Goal: Transaction & Acquisition: Purchase product/service

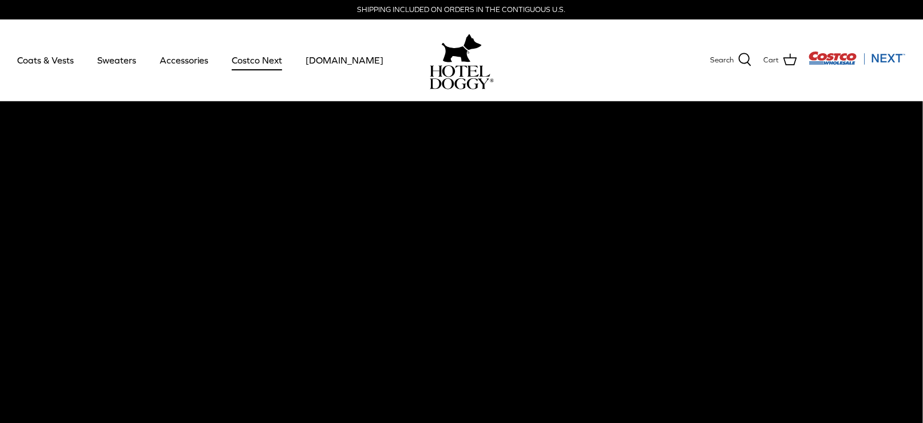
click at [240, 60] on link "Costco Next" at bounding box center [256, 60] width 71 height 39
click at [173, 60] on link "Accessories" at bounding box center [183, 60] width 69 height 39
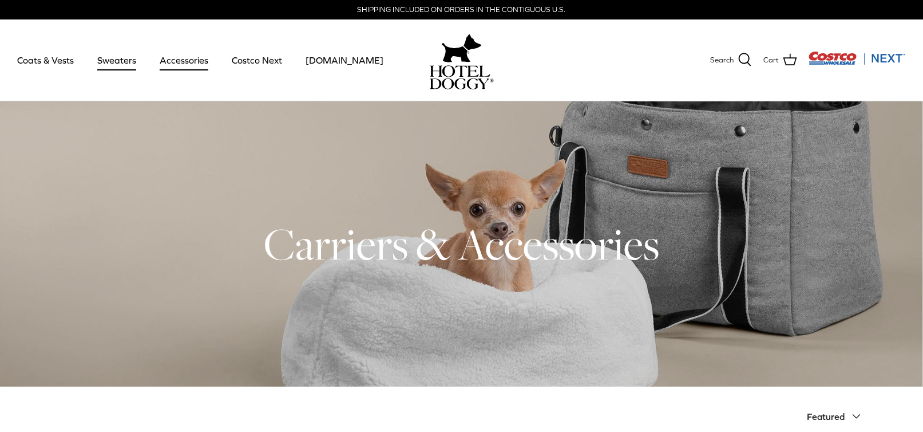
click at [112, 61] on link "Sweaters" at bounding box center [117, 60] width 60 height 39
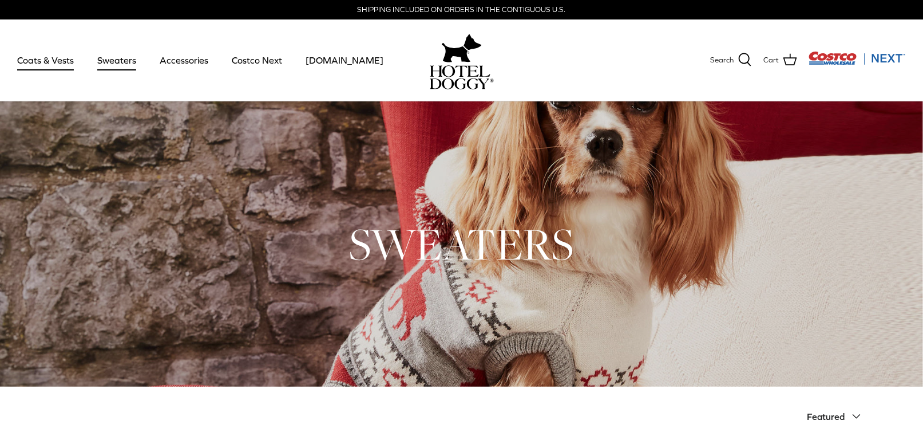
click at [57, 61] on link "Coats & Vests" at bounding box center [45, 60] width 77 height 39
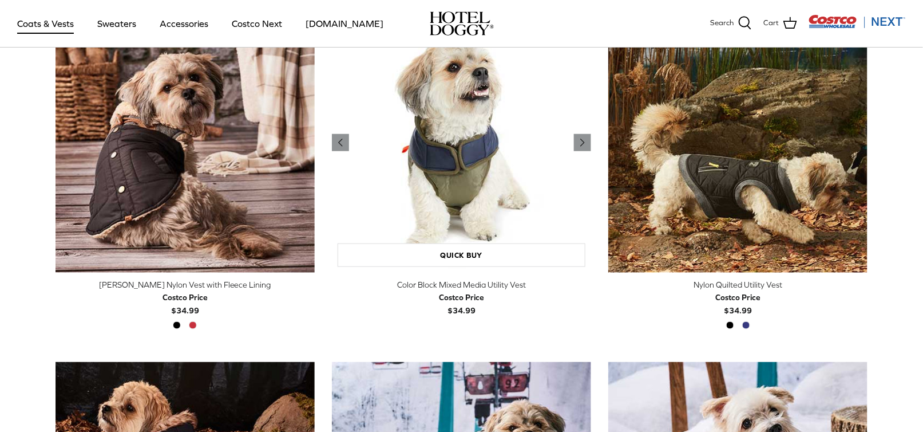
scroll to position [286, 0]
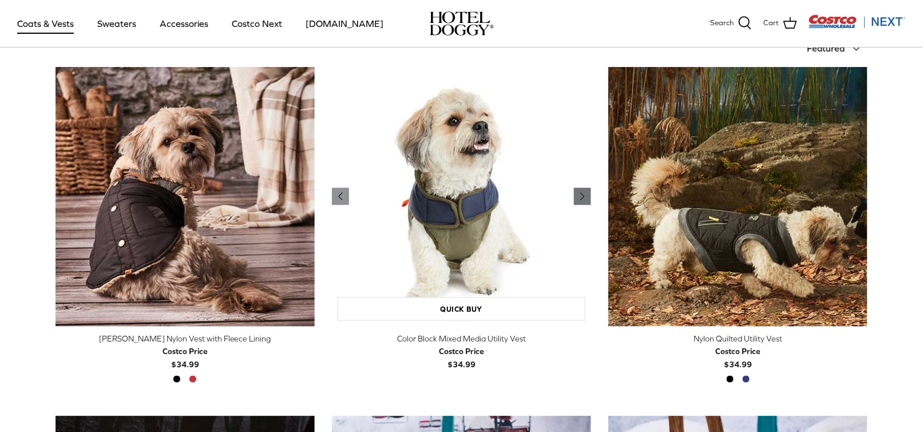
click at [580, 193] on icon "Right" at bounding box center [583, 196] width 14 height 14
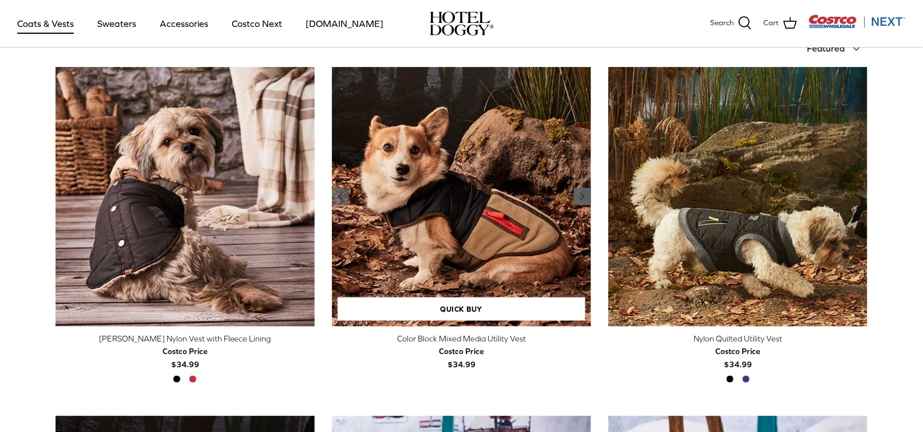
click at [580, 195] on icon "Right" at bounding box center [583, 196] width 14 height 14
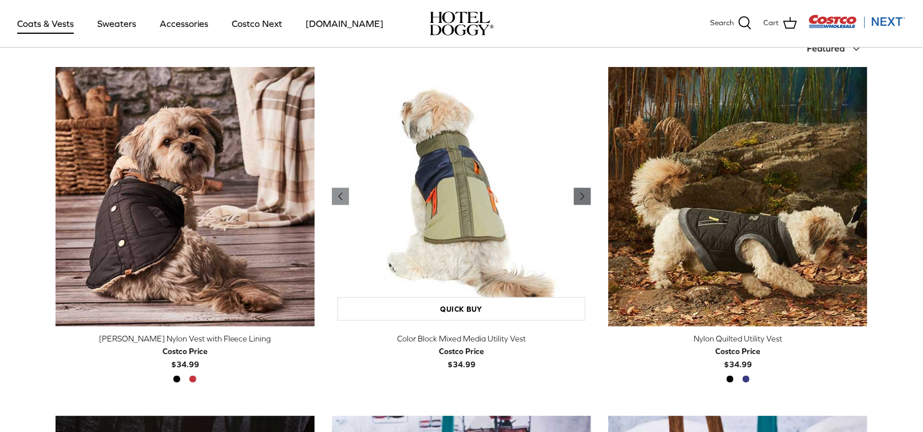
click at [580, 195] on icon "Right" at bounding box center [583, 196] width 14 height 14
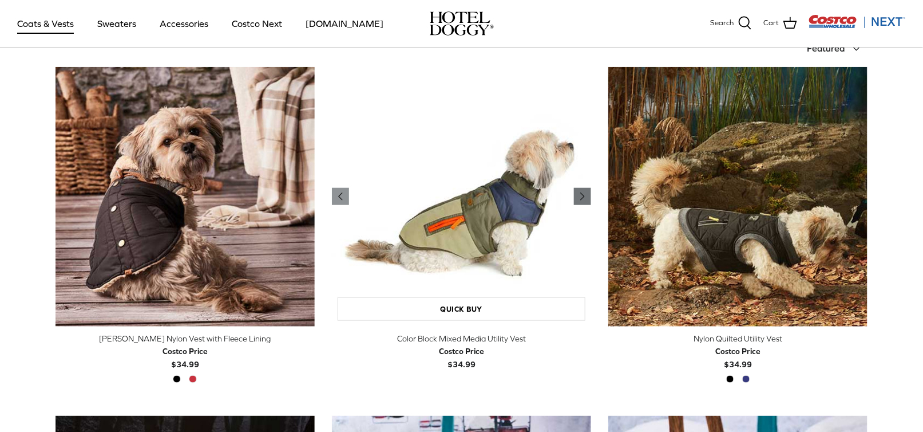
click at [580, 195] on icon "Right" at bounding box center [583, 196] width 14 height 14
